Goal: Task Accomplishment & Management: Manage account settings

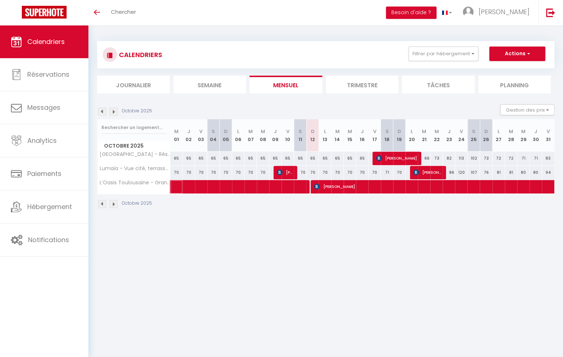
click at [281, 189] on span at bounding box center [270, 187] width 184 height 14
select select "OK"
select select "KO"
select select "0"
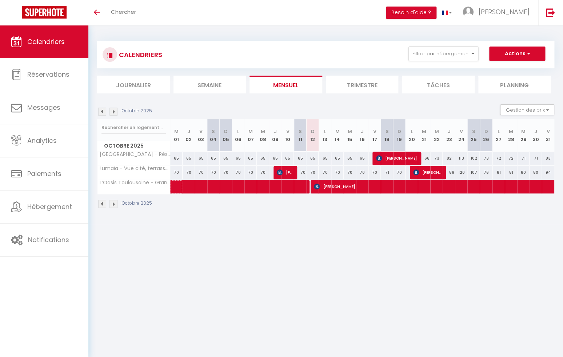
select select "1"
select select
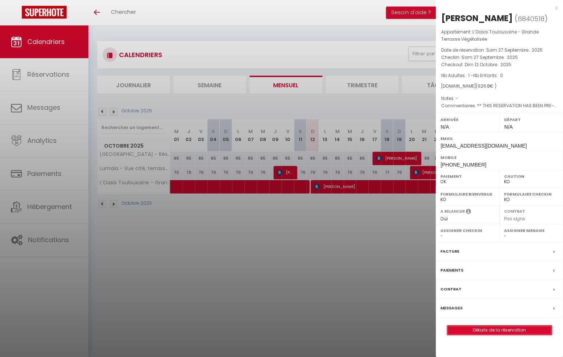
click at [503, 334] on link "Détails de la réservation" at bounding box center [499, 330] width 105 height 9
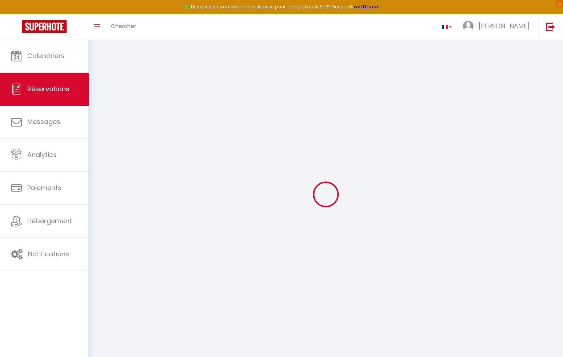
select select
checkbox input "false"
select select
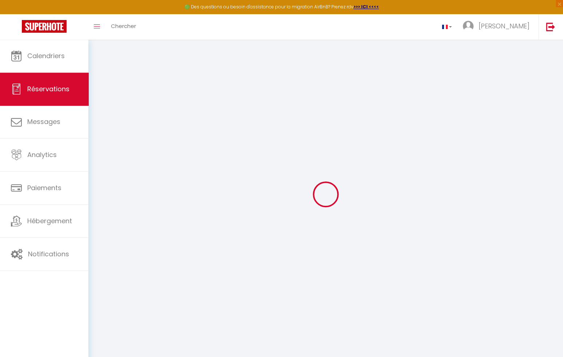
checkbox input "false"
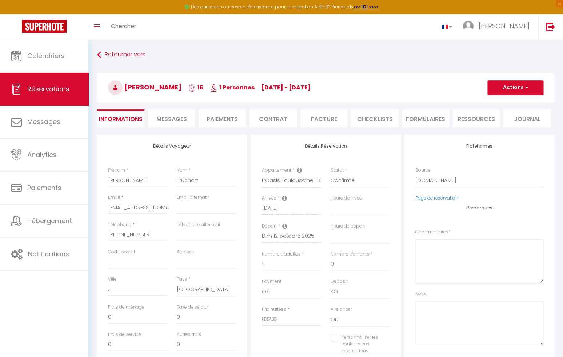
select select
checkbox input "false"
type textarea "** THIS RESERVATION HAS BEEN PRE-PAID ** This guest has requested a receipt for…"
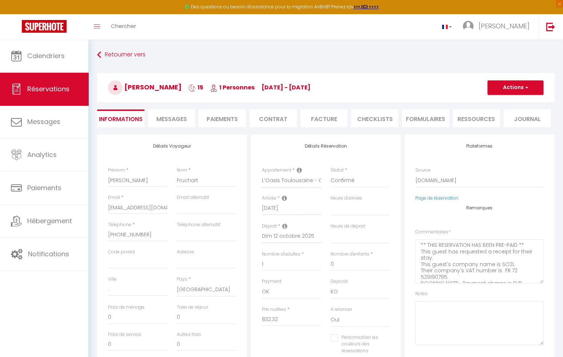
type input "40"
type input "54.48"
select select
checkbox input "false"
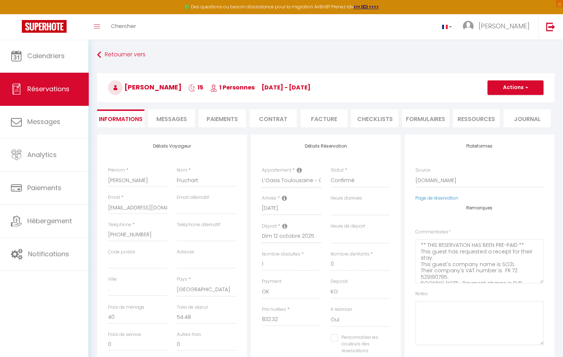
select select
click at [172, 118] on span "Messages" at bounding box center [171, 119] width 31 height 8
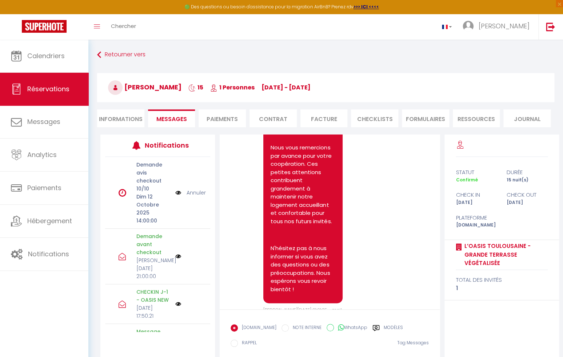
scroll to position [3424, 0]
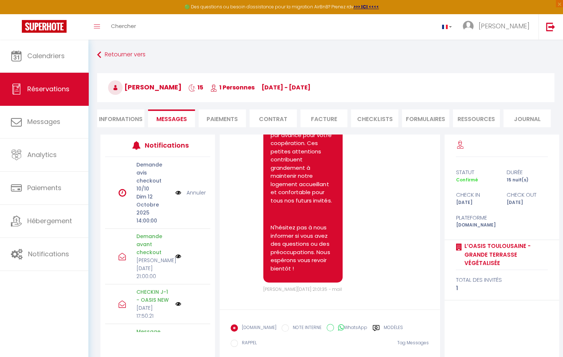
click at [226, 123] on li "Paiements" at bounding box center [222, 118] width 47 height 18
